Goal: Check status: Check status

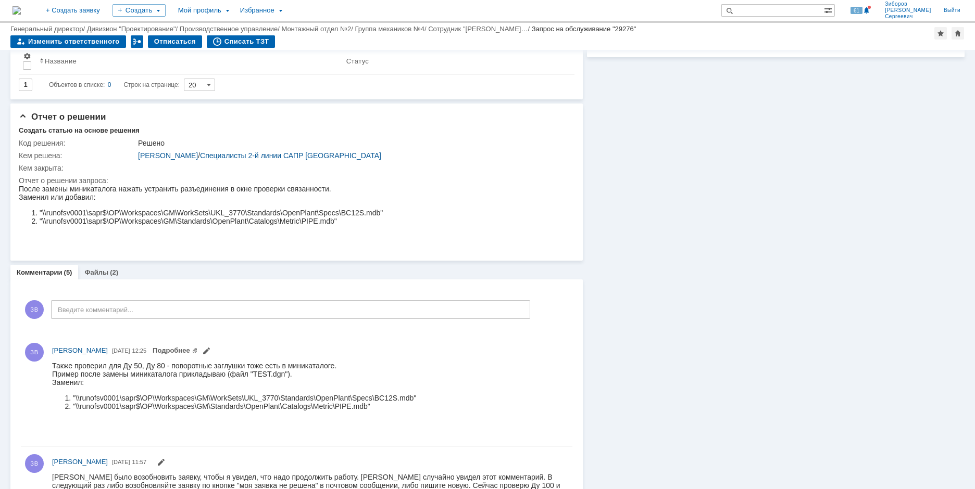
scroll to position [364, 0]
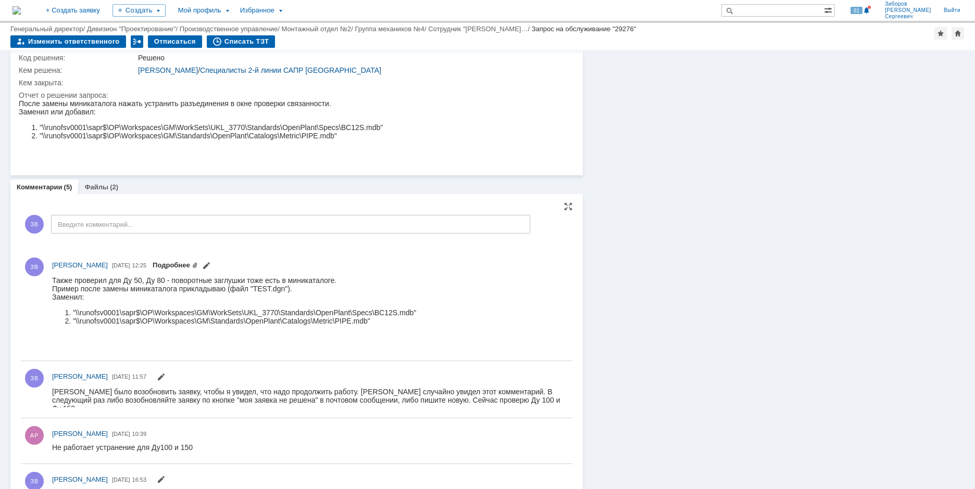
click at [198, 265] on link "Подробнее" at bounding box center [175, 265] width 45 height 8
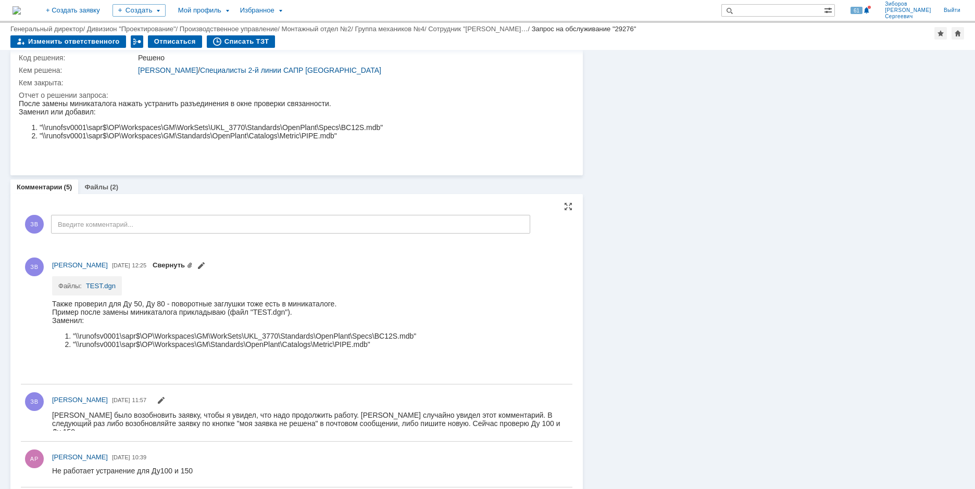
click at [193, 265] on link "Свернуть" at bounding box center [173, 265] width 40 height 8
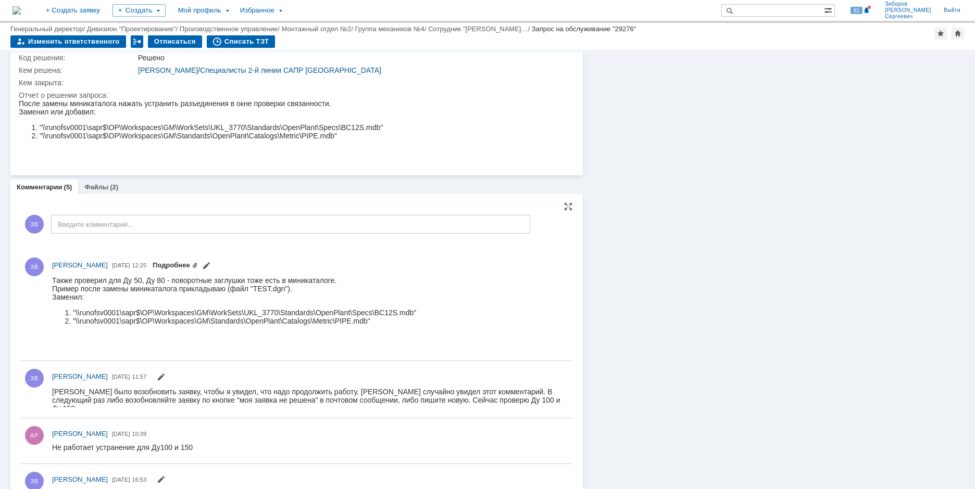
click at [198, 265] on link "Подробнее" at bounding box center [175, 265] width 45 height 8
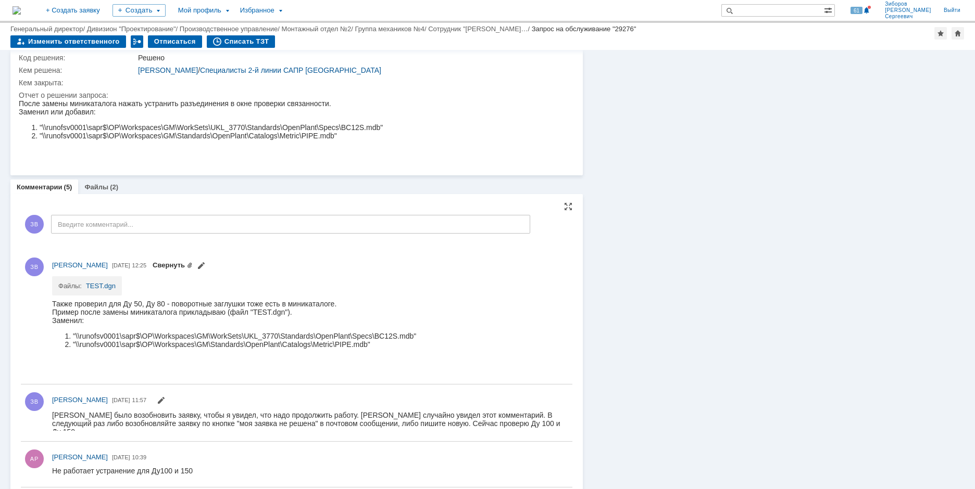
click at [193, 265] on link "Свернуть" at bounding box center [173, 265] width 40 height 8
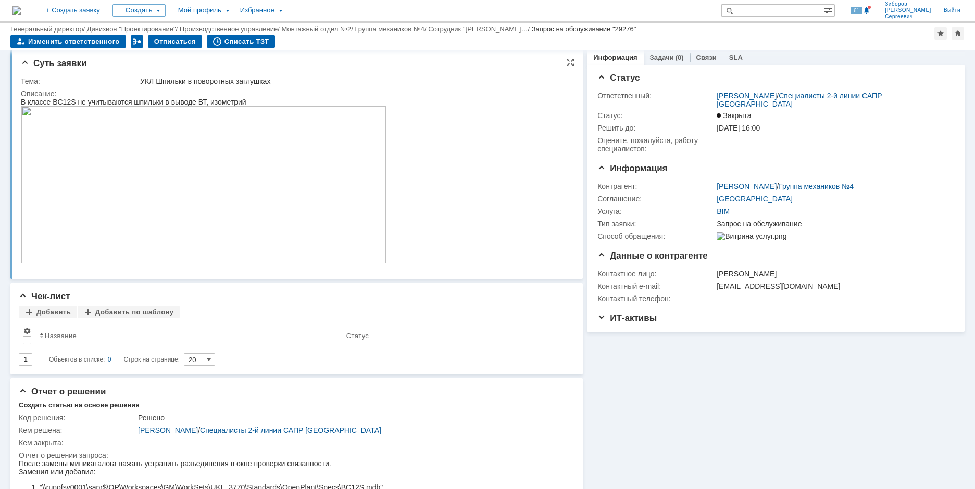
scroll to position [0, 0]
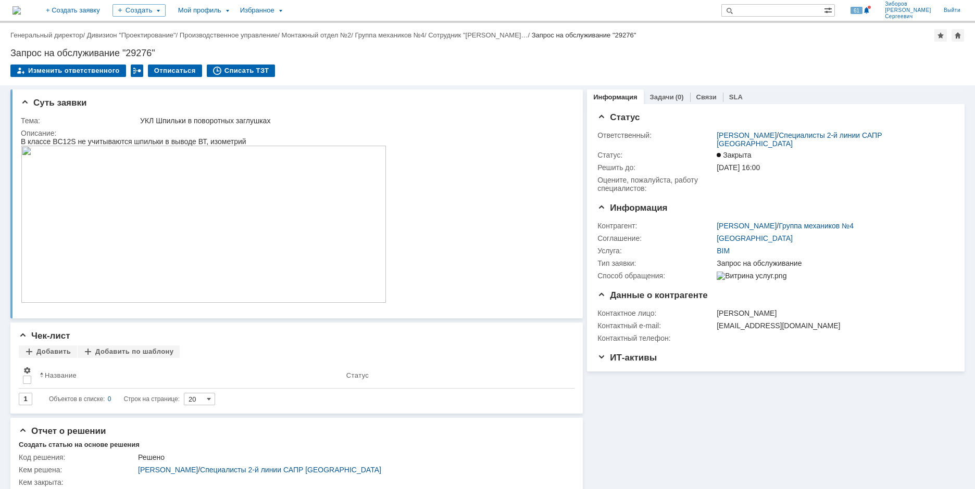
click at [21, 6] on img at bounding box center [16, 10] width 8 height 8
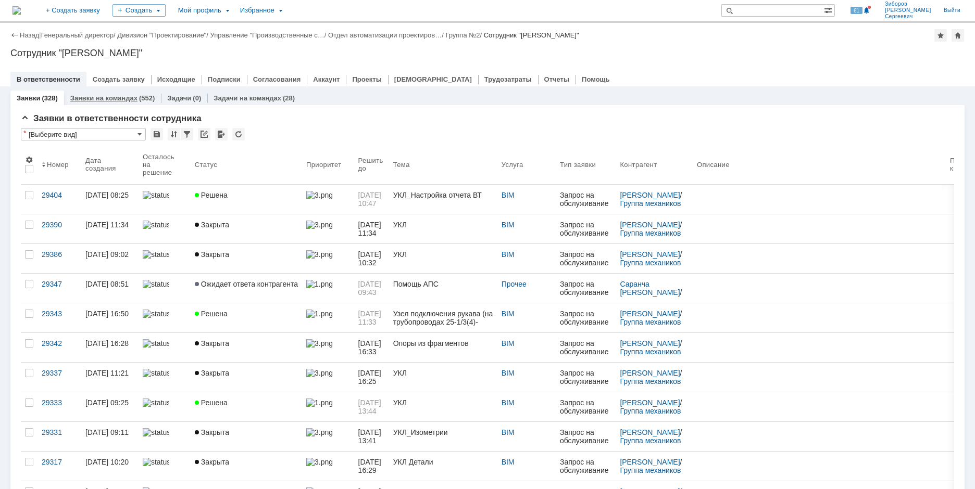
click at [112, 98] on link "Заявки на командах" at bounding box center [103, 98] width 67 height 8
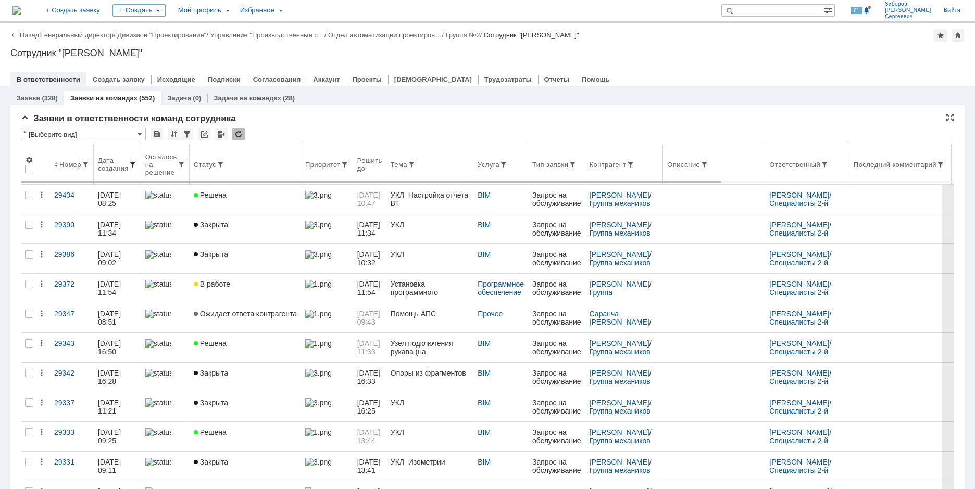
click at [132, 163] on span at bounding box center [133, 164] width 8 height 8
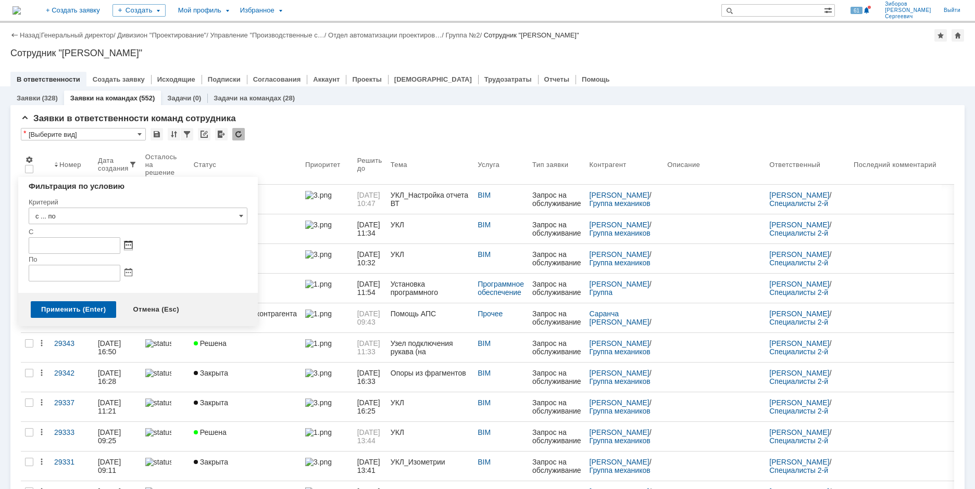
click at [128, 244] on span at bounding box center [128, 246] width 8 height 8
click at [58, 266] on td at bounding box center [58, 269] width 26 height 8
click at [59, 266] on td at bounding box center [58, 269] width 26 height 8
click at [59, 270] on div at bounding box center [57, 269] width 7 height 7
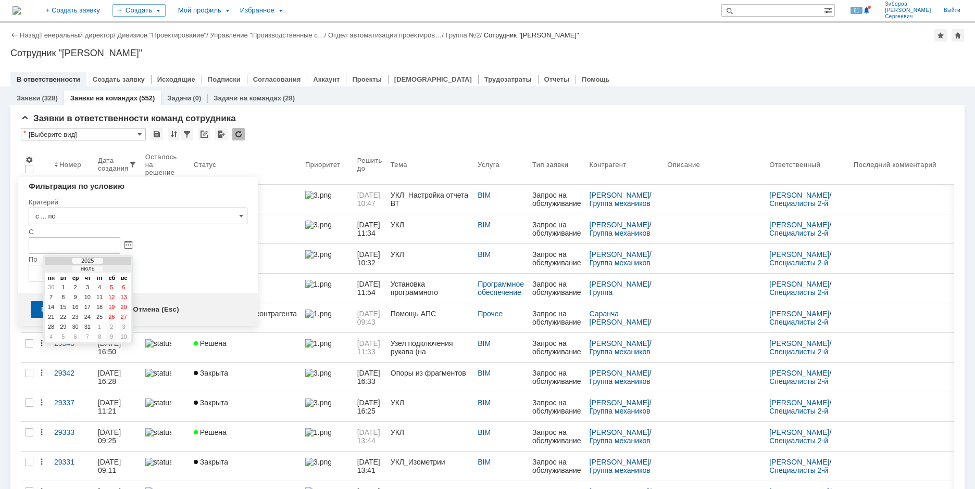
click at [59, 270] on div at bounding box center [57, 269] width 7 height 7
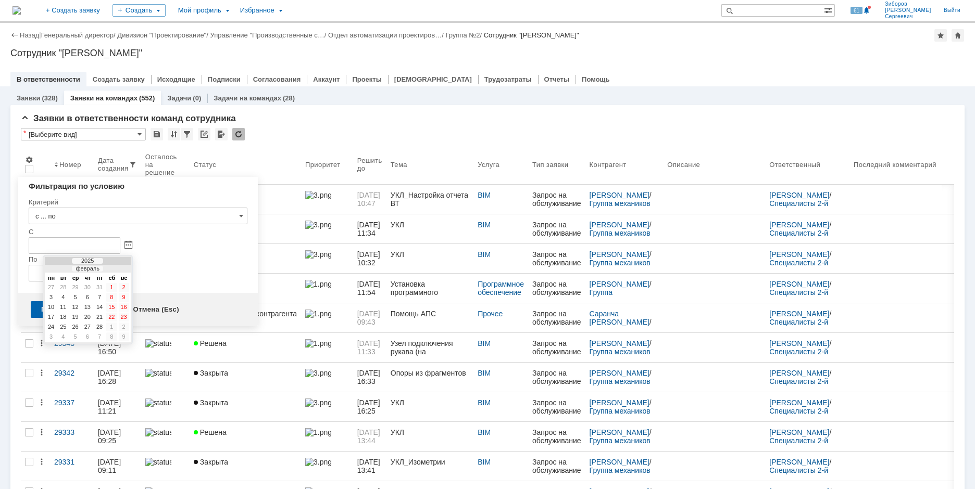
click at [59, 270] on div at bounding box center [57, 269] width 7 height 7
click at [120, 270] on div at bounding box center [117, 269] width 7 height 7
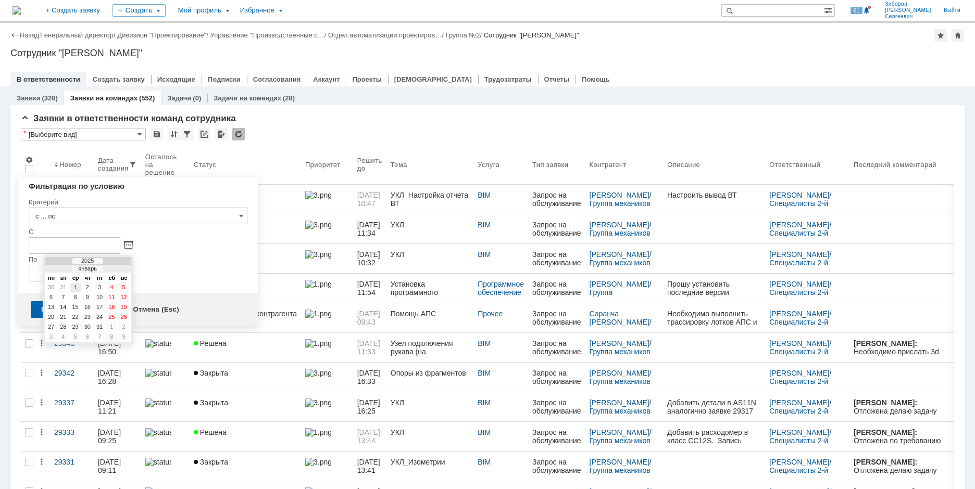
click at [77, 285] on div "1" at bounding box center [75, 287] width 10 height 9
type input "[DATE] 00:00"
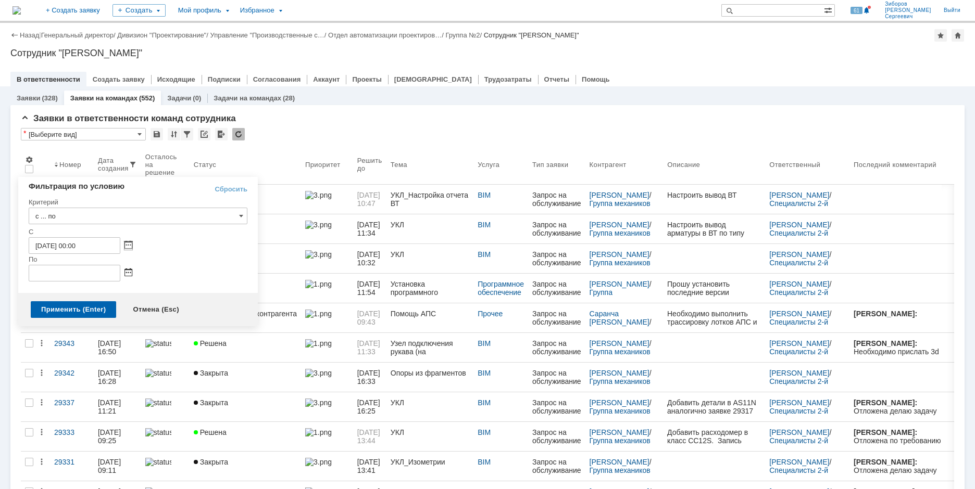
click at [125, 273] on span at bounding box center [128, 273] width 8 height 8
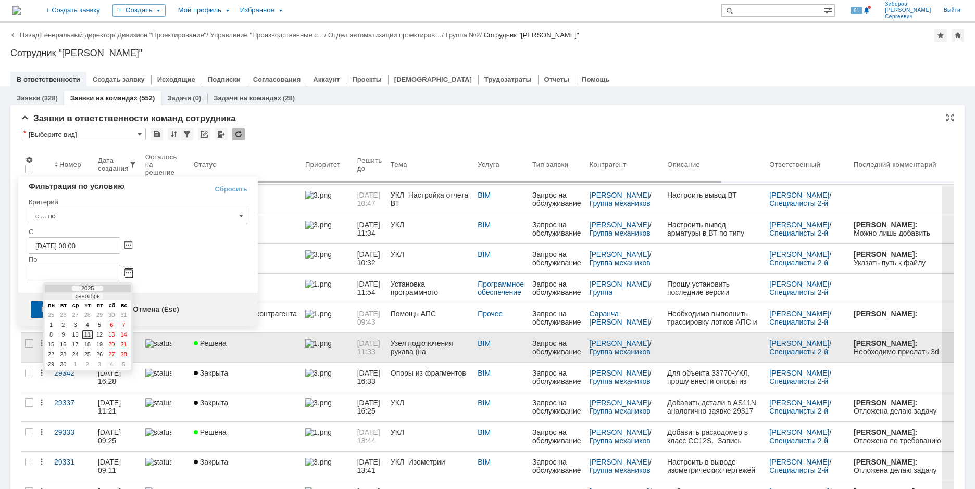
click at [86, 333] on div "11" at bounding box center [87, 335] width 10 height 9
type input "[DATE] 23:59"
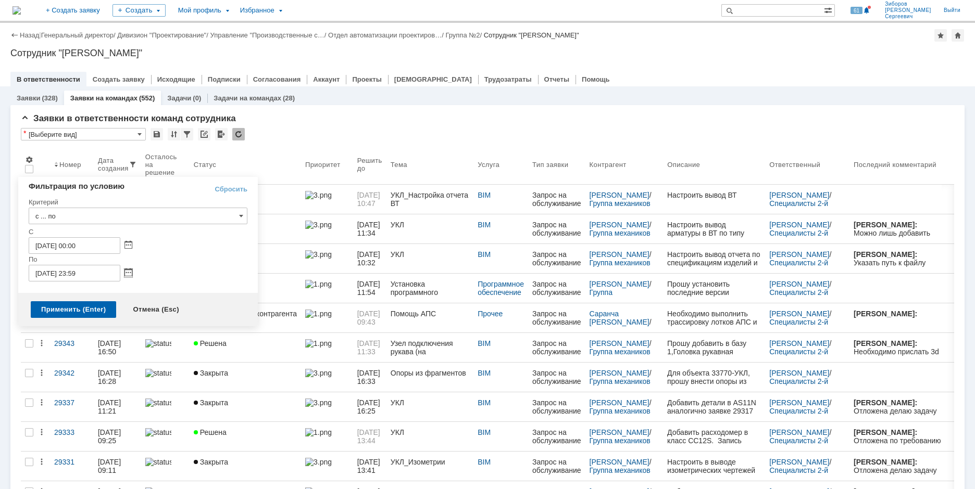
click at [70, 309] on div "Применить (Enter)" at bounding box center [73, 309] width 85 height 17
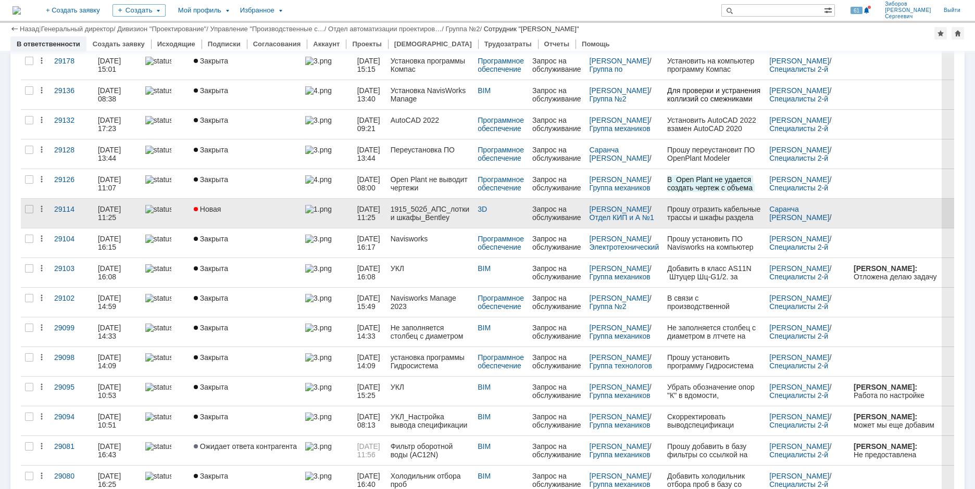
click at [210, 204] on link "Новая" at bounding box center [245, 213] width 111 height 29
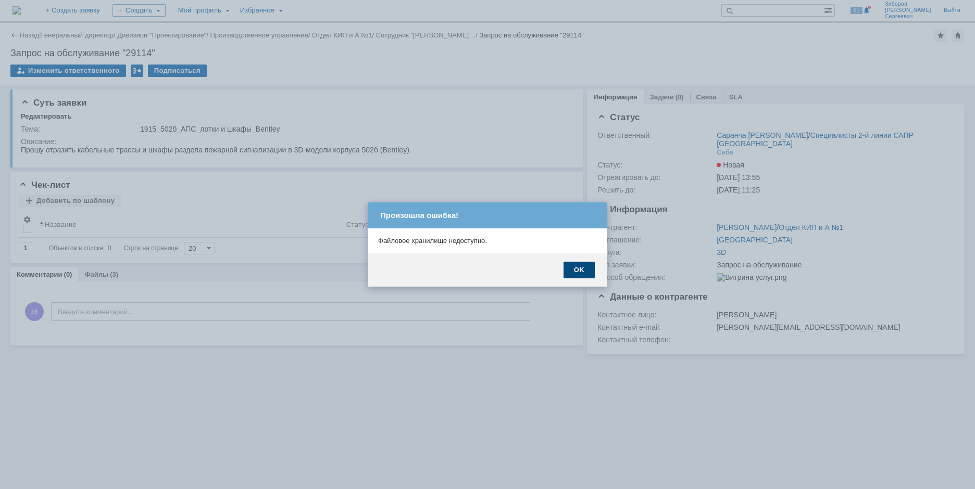
click at [585, 269] on div "OK" at bounding box center [578, 270] width 31 height 17
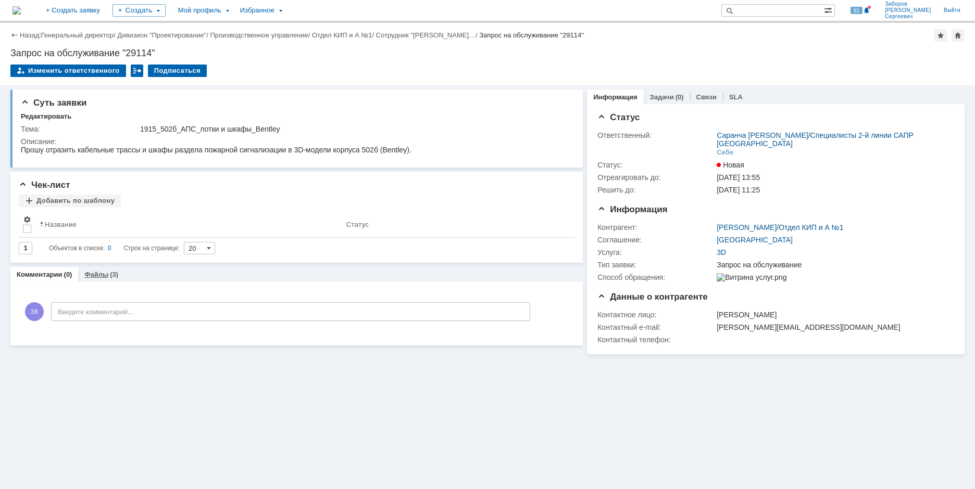
click at [110, 276] on div "(3)" at bounding box center [114, 275] width 8 height 8
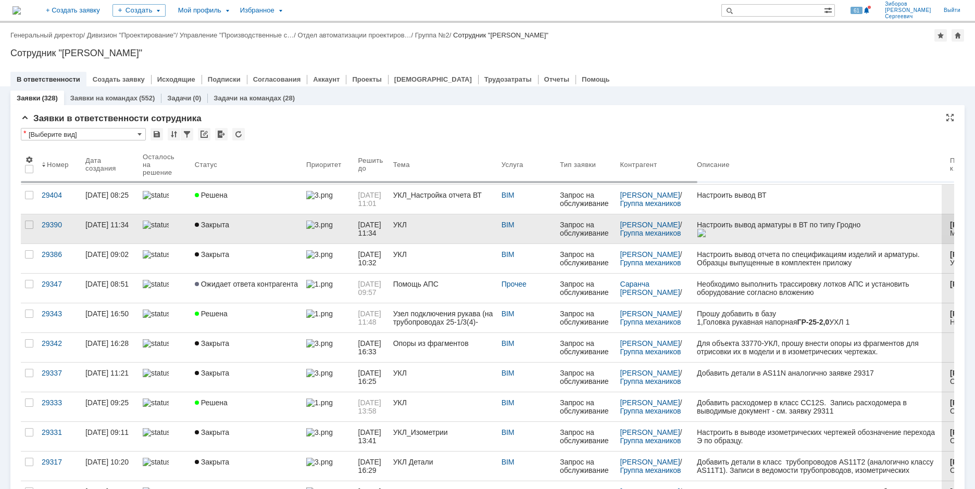
click at [250, 222] on div "Закрыта" at bounding box center [246, 225] width 103 height 8
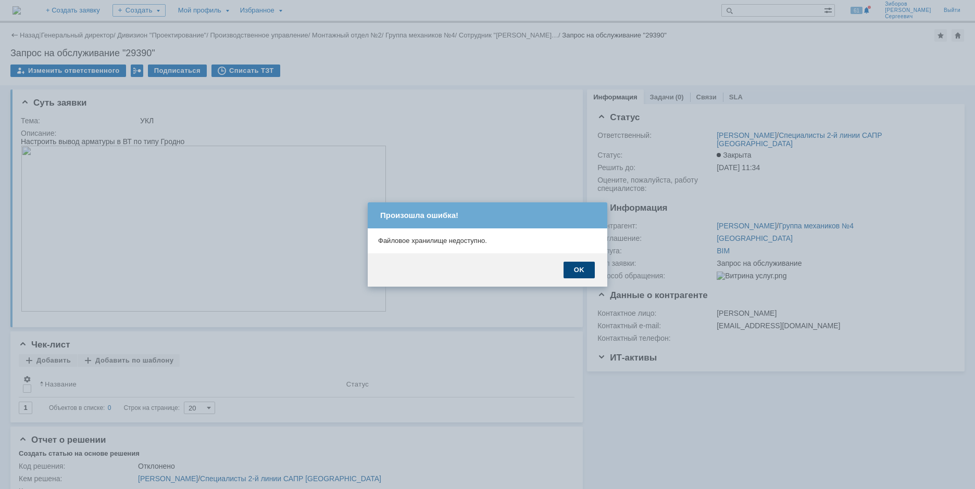
click at [581, 266] on div "OK" at bounding box center [578, 270] width 31 height 17
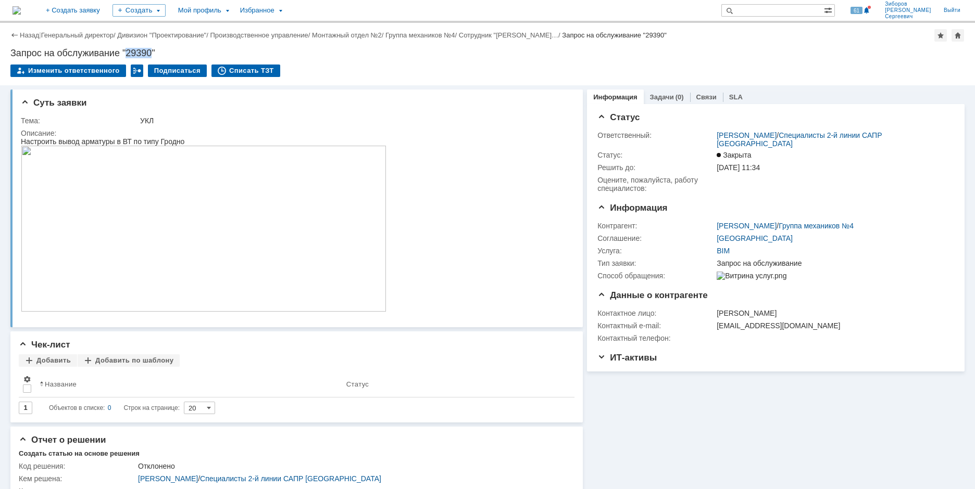
drag, startPoint x: 129, startPoint y: 53, endPoint x: 150, endPoint y: 54, distance: 21.4
click at [150, 54] on div "Запрос на обслуживание "29390"" at bounding box center [487, 53] width 954 height 10
copy div "29390"
click at [28, 141] on div "Настроить вывод арматуры в ВТ по типу Гродно" at bounding box center [204, 141] width 366 height 8
drag, startPoint x: 21, startPoint y: 142, endPoint x: 210, endPoint y: 141, distance: 189.0
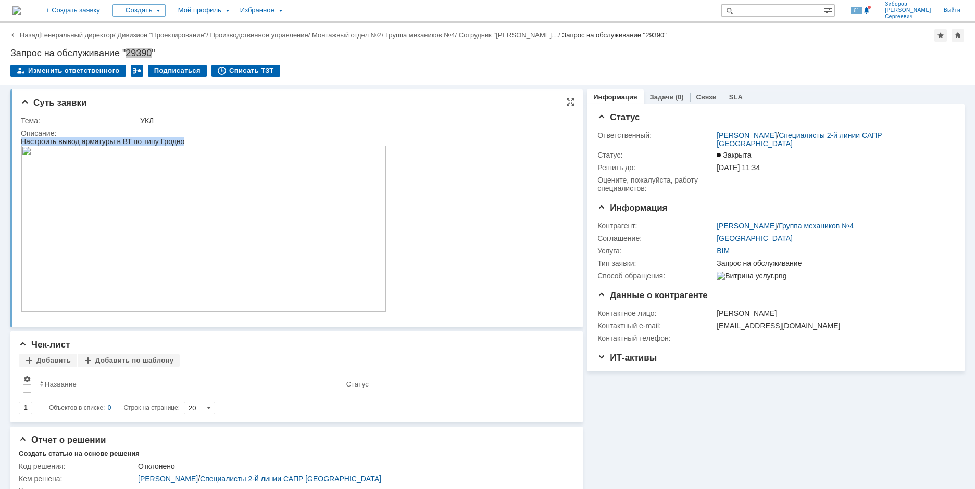
click at [210, 141] on div "Настроить вывод арматуры в ВТ по типу Гродно" at bounding box center [204, 141] width 366 height 8
copy div "Настроить вывод арматуры в ВТ по типу Гродно"
